Goal: Information Seeking & Learning: Learn about a topic

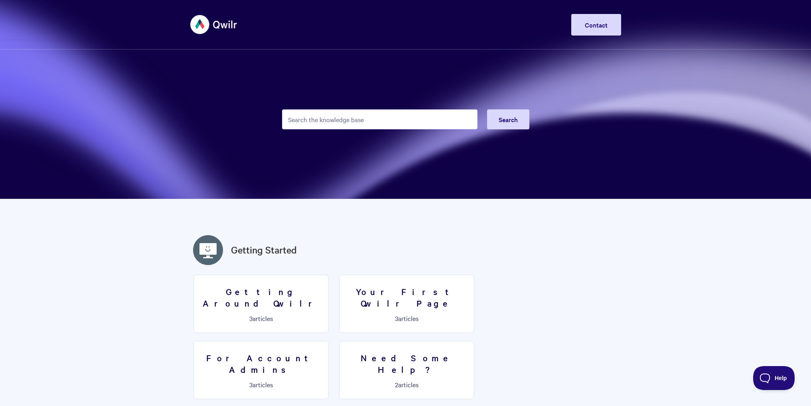
click at [384, 120] on input "Search the knowledge base" at bounding box center [379, 119] width 195 height 20
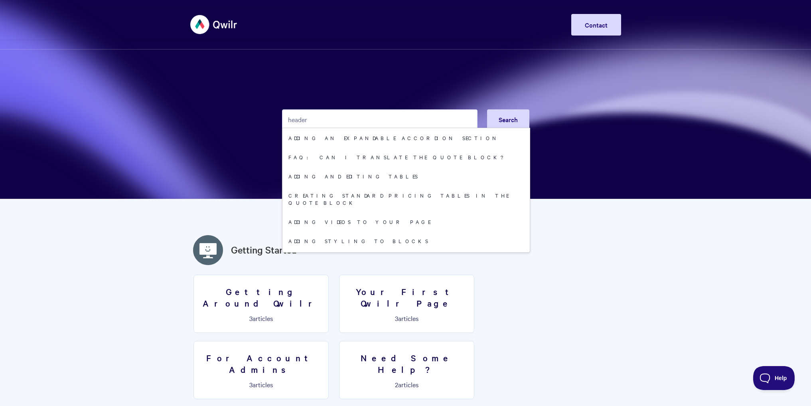
drag, startPoint x: 384, startPoint y: 120, endPoint x: 264, endPoint y: 121, distance: 120.0
click at [264, 121] on section "header Search Adding an expandable Accordion section FAQ: Can I translate the Q…" at bounding box center [405, 99] width 811 height 199
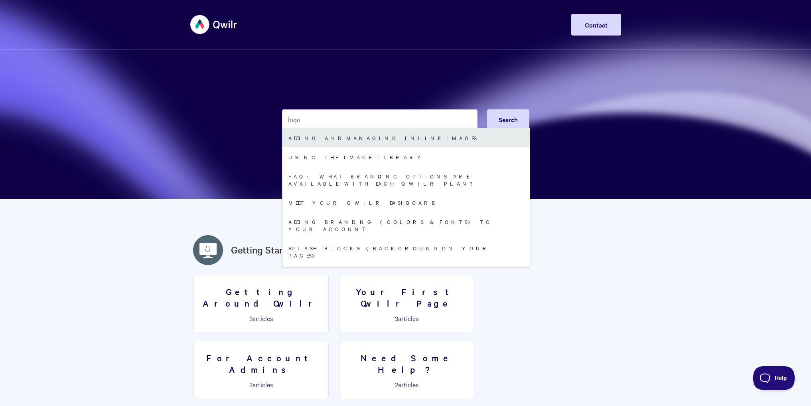
type input "logo"
click at [343, 138] on link "Adding and managing inline images" at bounding box center [405, 137] width 247 height 19
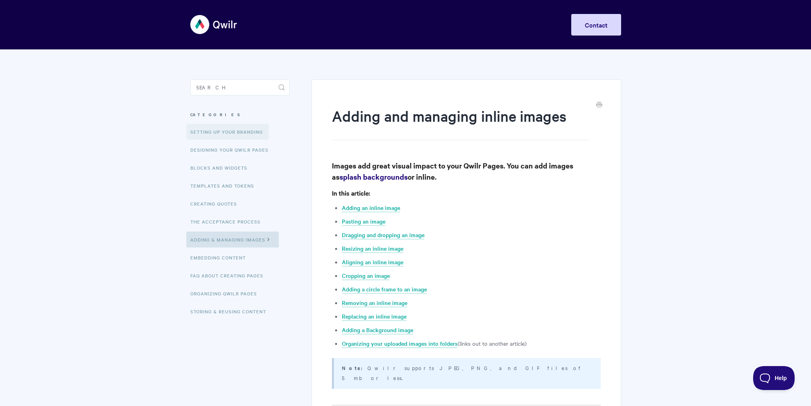
click at [236, 128] on link "Setting up your Branding" at bounding box center [227, 132] width 83 height 16
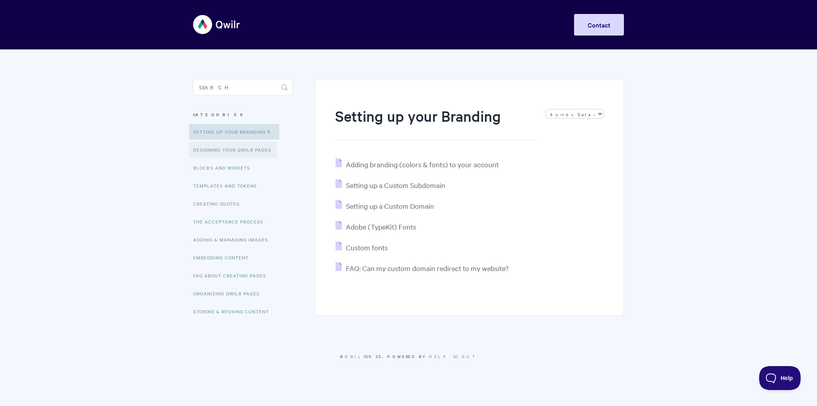
click at [259, 148] on link "Designing Your Qwilr Pages" at bounding box center [233, 150] width 88 height 16
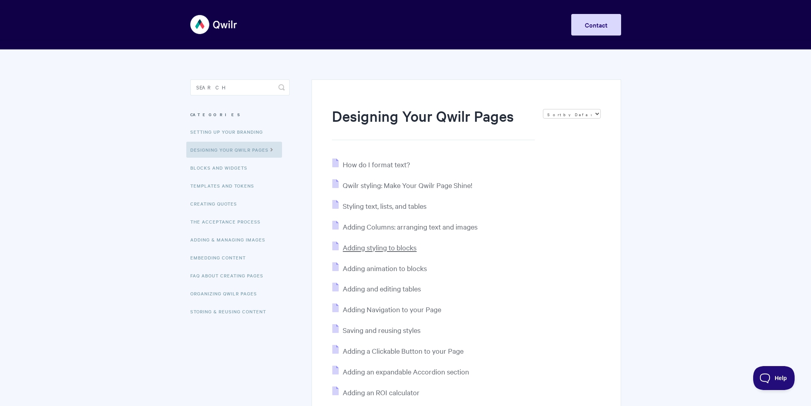
click at [383, 248] on span "Adding styling to blocks" at bounding box center [380, 246] width 74 height 9
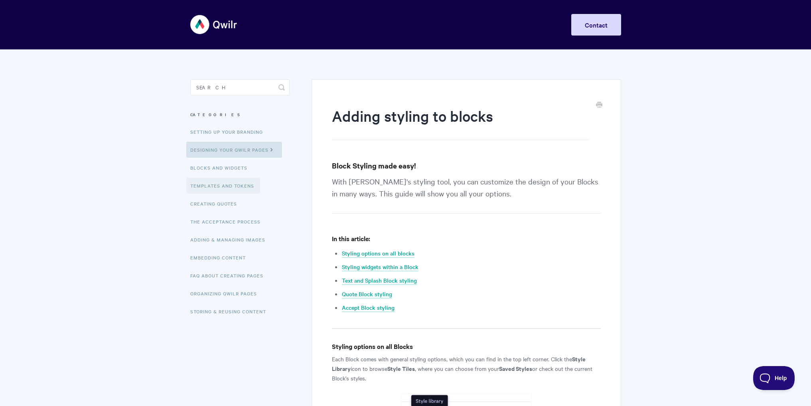
click at [247, 180] on link "Templates and Tokens" at bounding box center [223, 185] width 74 height 16
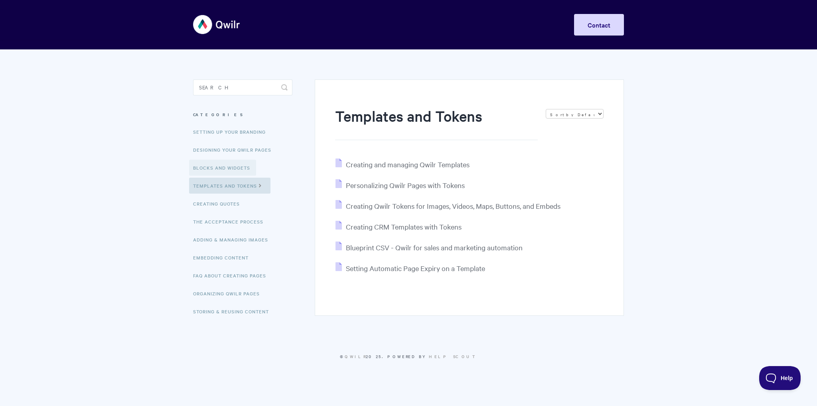
click at [241, 168] on link "Blocks and Widgets" at bounding box center [222, 168] width 67 height 16
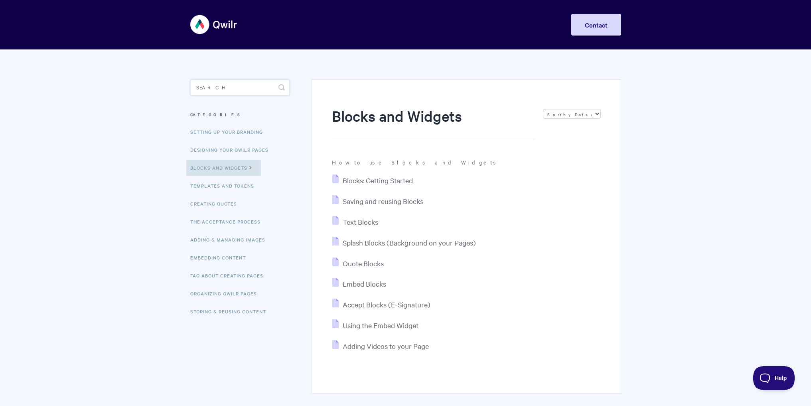
click at [237, 89] on input "Search" at bounding box center [239, 87] width 99 height 16
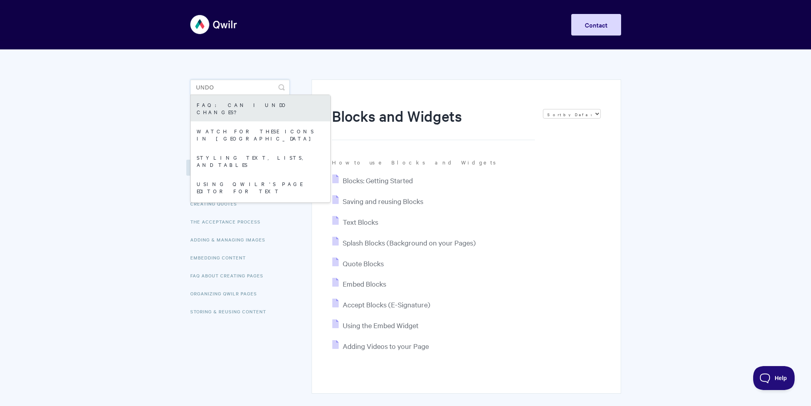
type input "undo"
click at [244, 101] on link "FAQ: Can I undo changes?" at bounding box center [261, 108] width 140 height 26
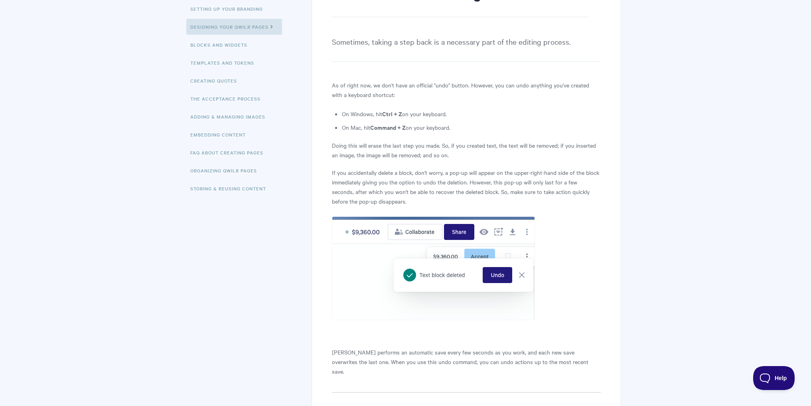
scroll to position [120, 0]
